Goal: Feedback & Contribution: Leave review/rating

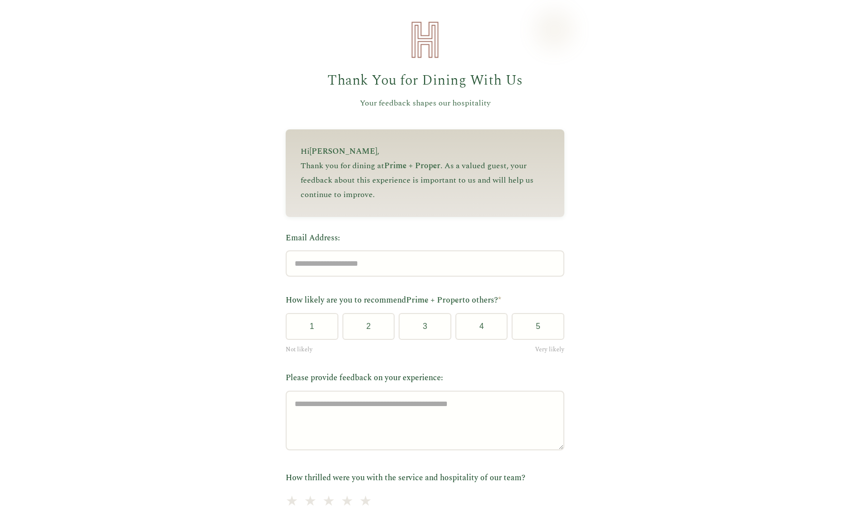
scroll to position [25, 0]
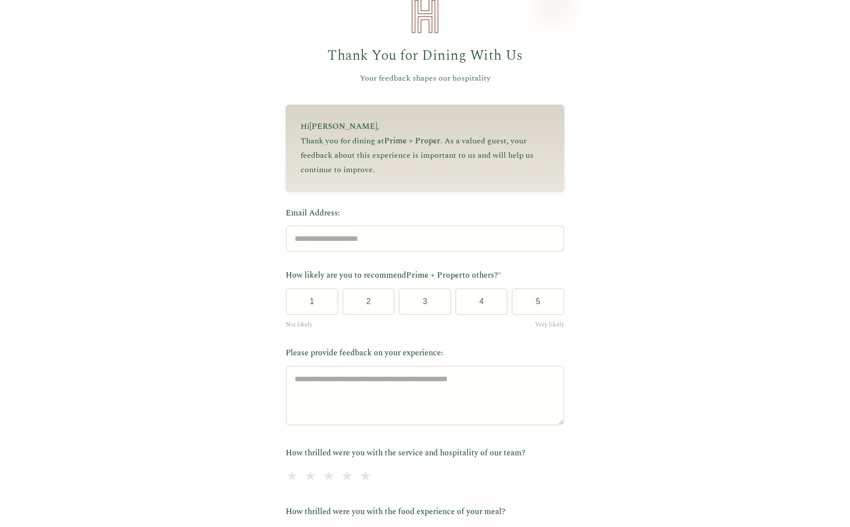
click at [317, 123] on span "[PERSON_NAME]" at bounding box center [343, 126] width 68 height 12
click at [400, 160] on p "Thank you for dining at Prime + Proper . As a valued guest, your feedback about…" at bounding box center [425, 155] width 249 height 43
drag, startPoint x: 387, startPoint y: 139, endPoint x: 439, endPoint y: 137, distance: 52.8
click at [439, 137] on span "Prime + Proper" at bounding box center [412, 141] width 56 height 12
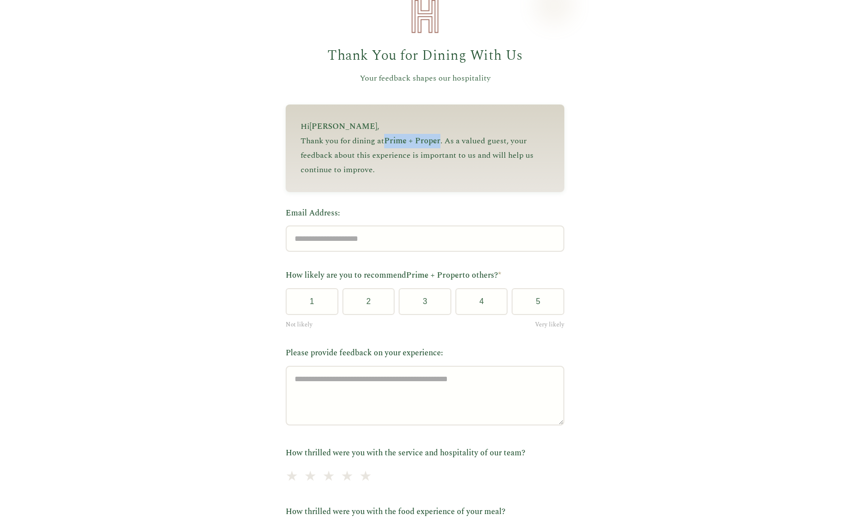
click at [445, 182] on div "Hi Julie , Thank you for dining at Prime + Proper . As a valued guest, your fee…" at bounding box center [425, 147] width 279 height 87
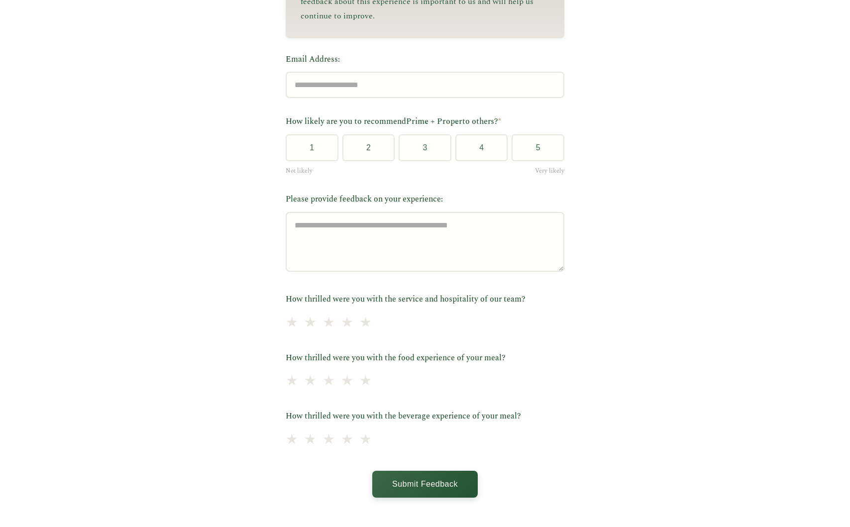
scroll to position [181, 0]
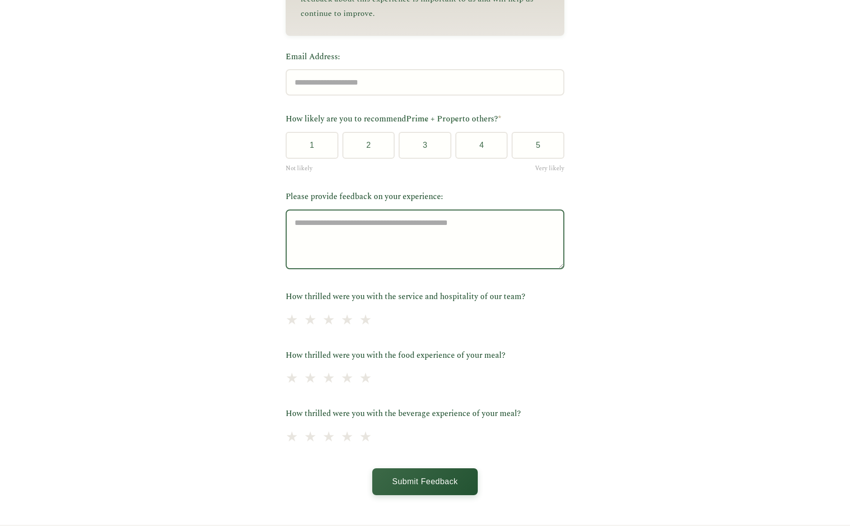
click at [451, 238] on textarea "Please provide feedback on your experience:" at bounding box center [425, 239] width 279 height 60
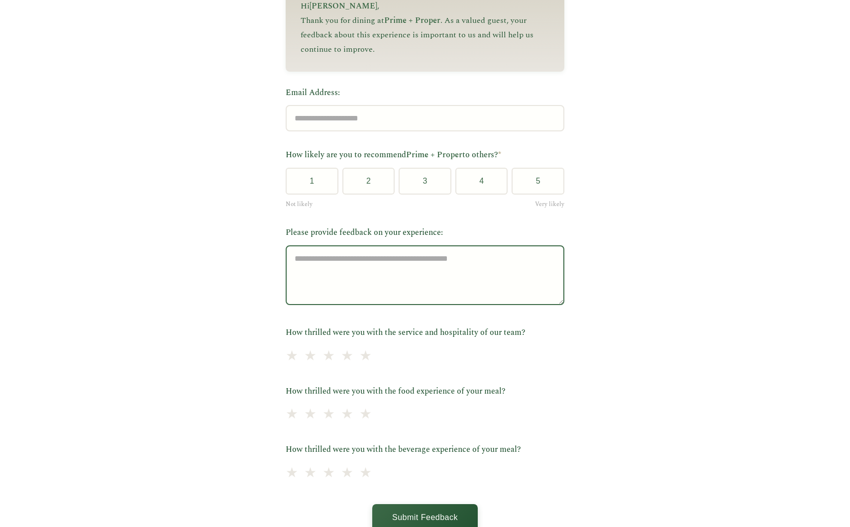
scroll to position [144, 0]
click at [450, 282] on textarea "Please provide feedback on your experience:" at bounding box center [425, 277] width 279 height 60
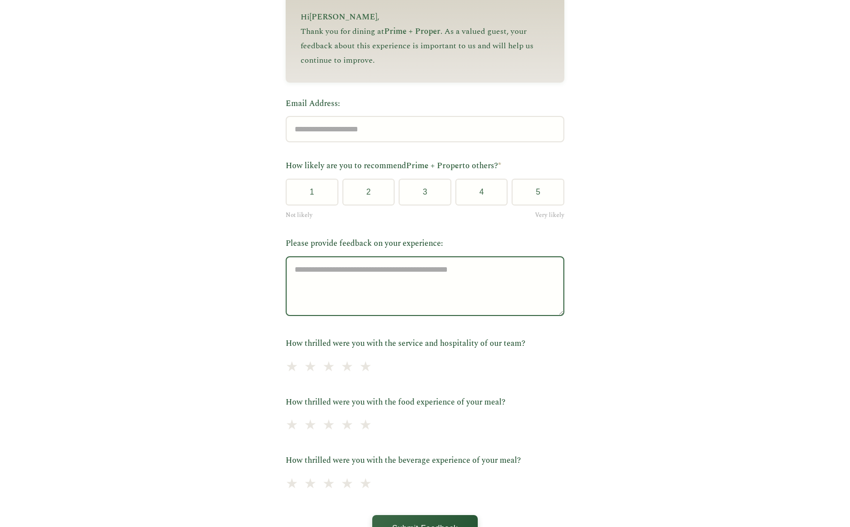
scroll to position [133, 0]
click at [461, 285] on textarea "Please provide feedback on your experience:" at bounding box center [425, 287] width 279 height 60
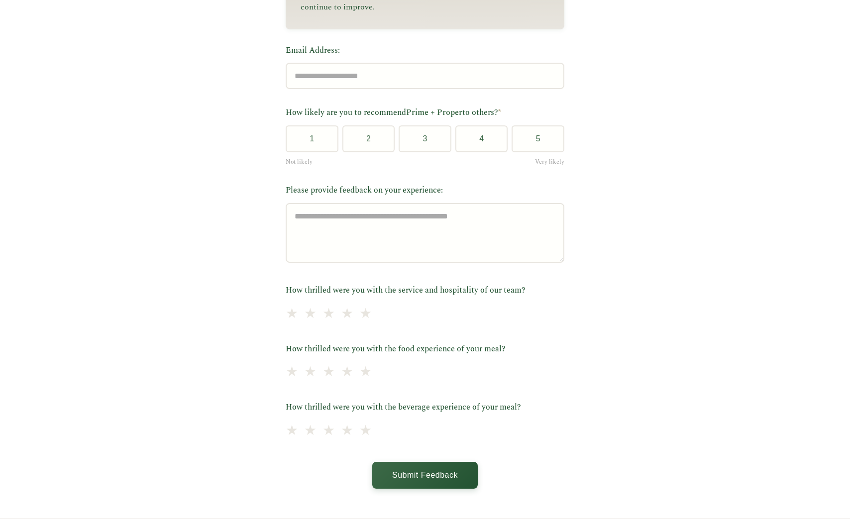
scroll to position [221, 0]
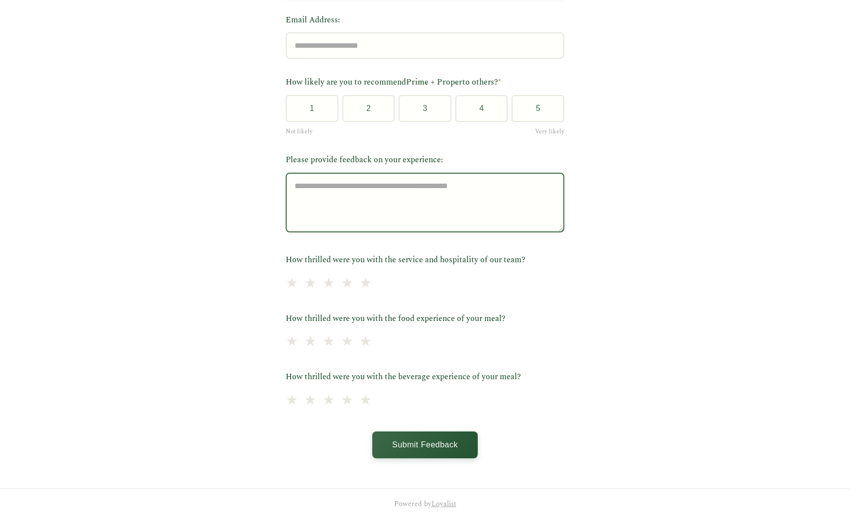
click at [429, 201] on textarea "Please provide feedback on your experience:" at bounding box center [425, 203] width 279 height 60
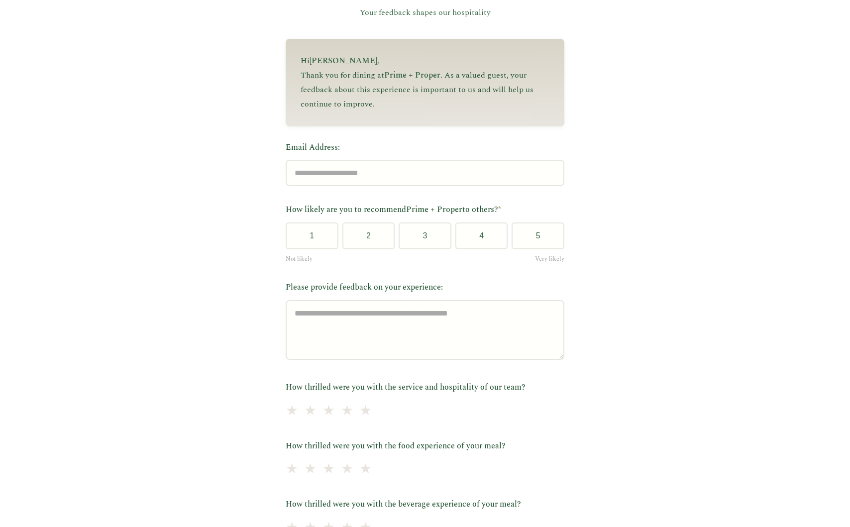
scroll to position [104, 0]
